Goal: Transaction & Acquisition: Purchase product/service

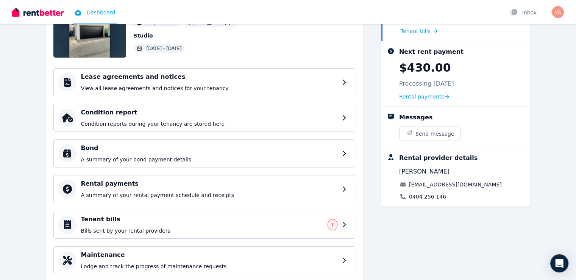
scroll to position [92, 0]
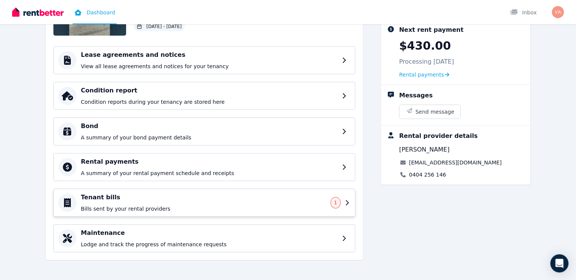
click at [118, 207] on p "Bills sent by your rental providers" at bounding box center [204, 209] width 246 height 8
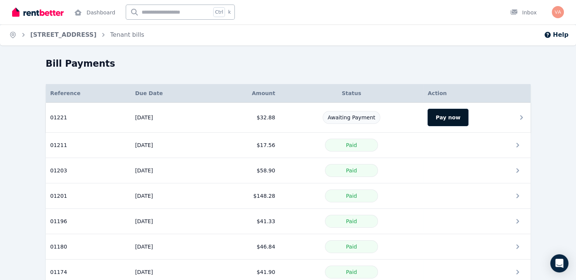
click at [468, 120] on button "Pay now" at bounding box center [448, 117] width 41 height 17
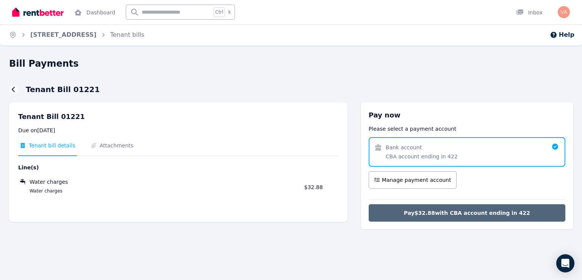
click at [471, 213] on span "Pay $32.88 with CBA account ending in 422" at bounding box center [467, 213] width 126 height 8
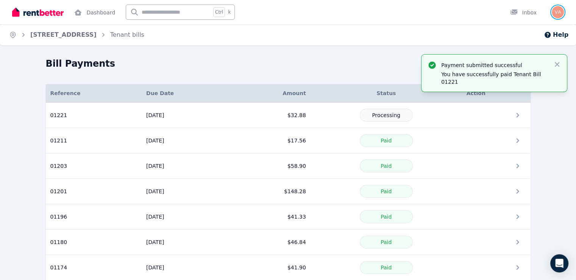
click at [558, 12] on img "button" at bounding box center [558, 12] width 12 height 12
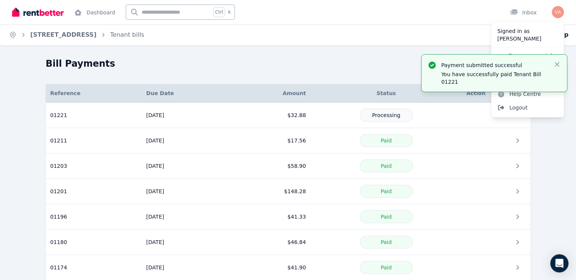
click at [519, 108] on span "Logout" at bounding box center [528, 108] width 73 height 14
